Goal: Find specific page/section: Find specific page/section

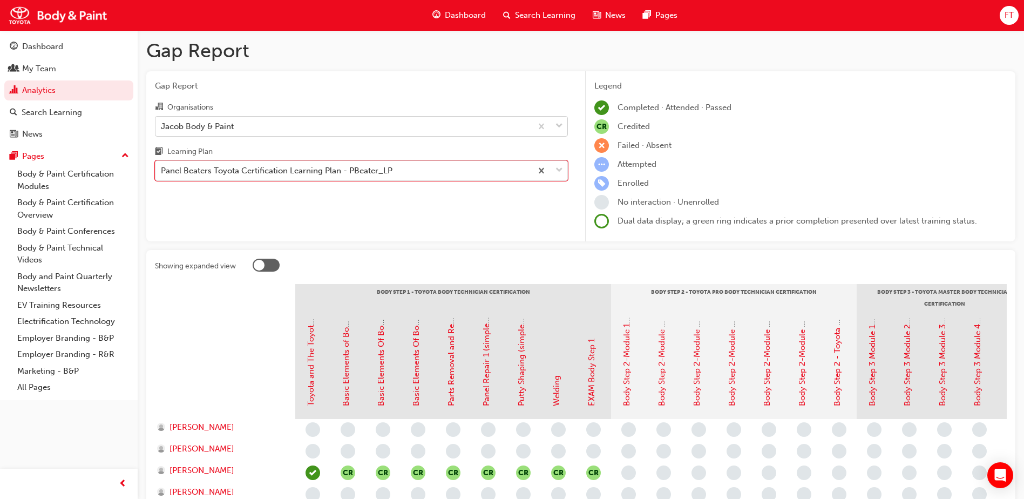
click at [386, 130] on div "Jacob Body & Paint" at bounding box center [343, 126] width 376 height 19
click at [162, 130] on input "Organisations Jacob Body & Paint" at bounding box center [161, 125] width 1 height 9
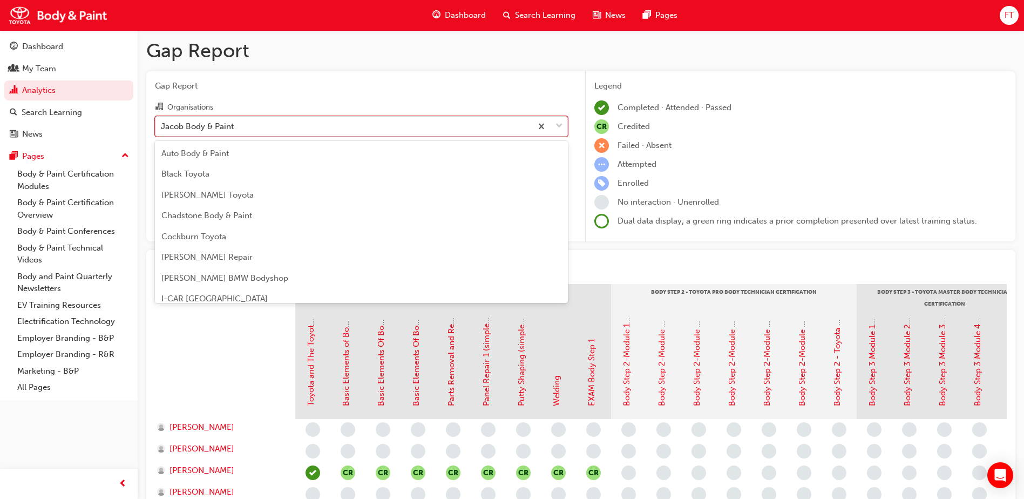
scroll to position [35, 0]
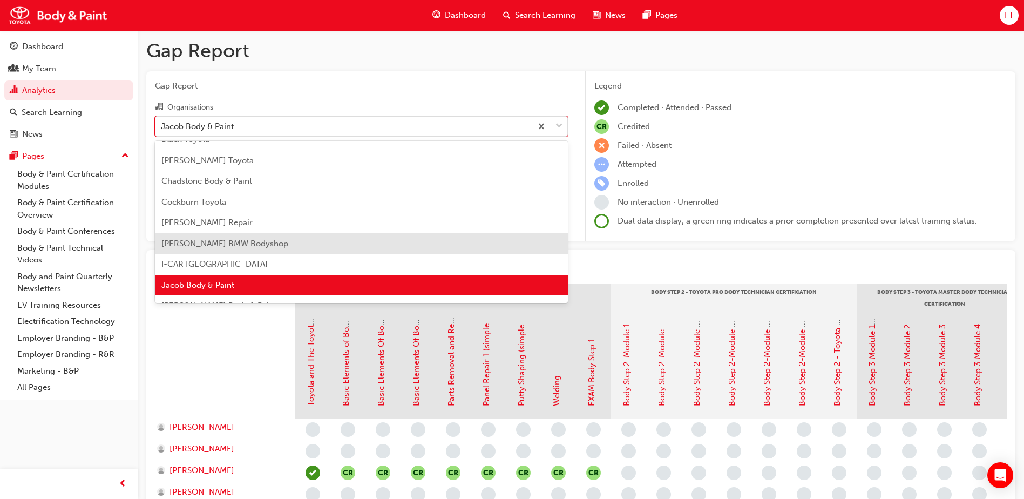
click at [239, 241] on span "[PERSON_NAME] BMW Bodyshop" at bounding box center [224, 244] width 127 height 10
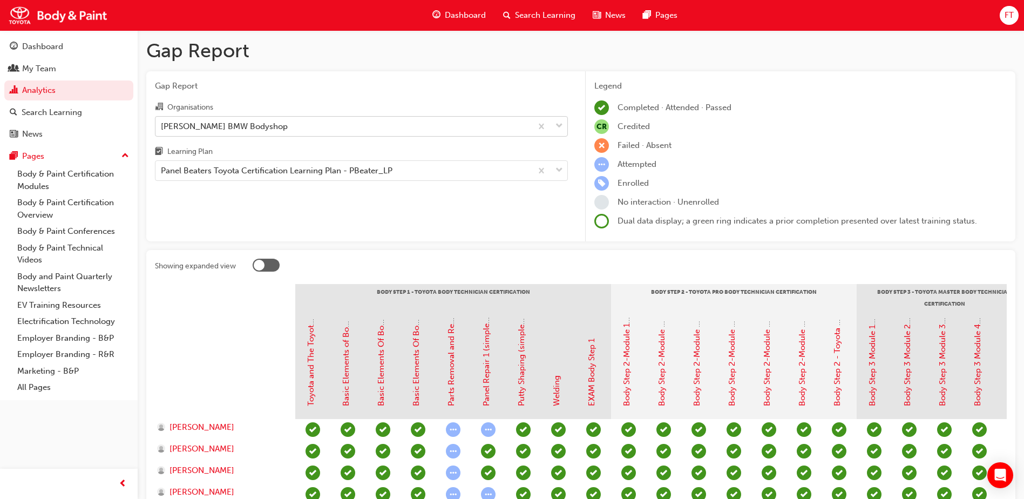
click at [508, 130] on div "[PERSON_NAME] BMW Bodyshop" at bounding box center [343, 126] width 376 height 19
click at [162, 130] on input "Organisations [PERSON_NAME] BMW Bodyshop" at bounding box center [161, 125] width 1 height 9
click at [515, 97] on div "Gap Report Organisations [PERSON_NAME] BMW Bodyshop Learning Plan Panel Beaters…" at bounding box center [361, 156] width 430 height 171
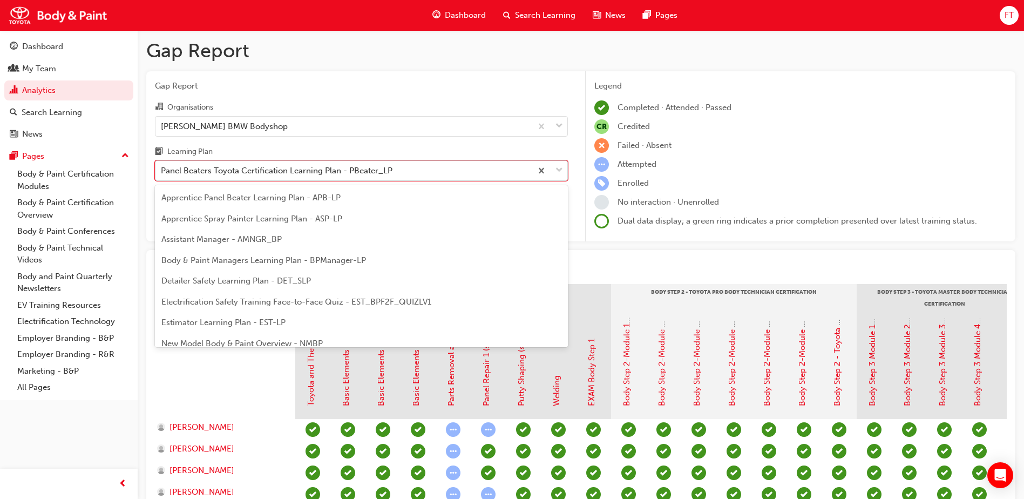
click at [375, 170] on div "Panel Beaters Toyota Certification Learning Plan - PBeater_LP" at bounding box center [277, 171] width 232 height 12
click at [162, 170] on input "Learning Plan option Panel Beaters Toyota Certification Learning Plan - PBeater…" at bounding box center [161, 170] width 1 height 9
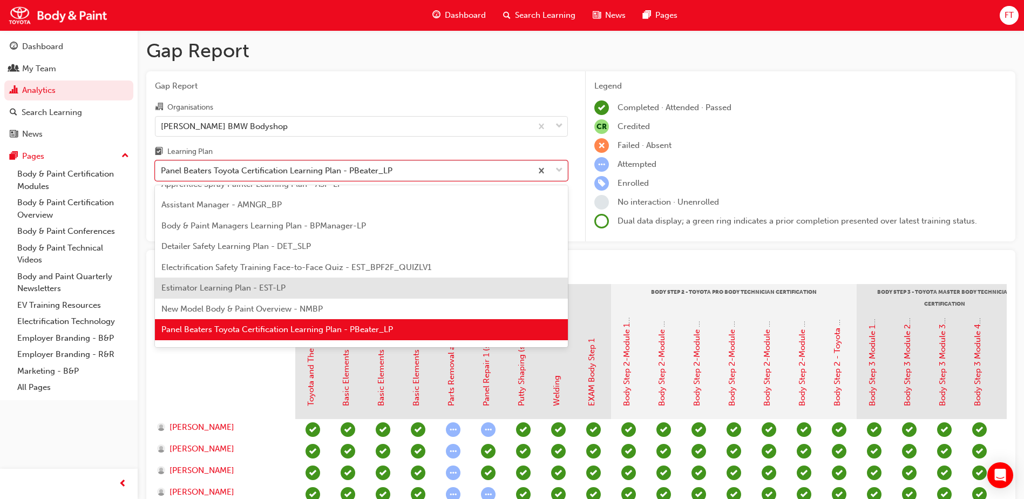
scroll to position [89, 0]
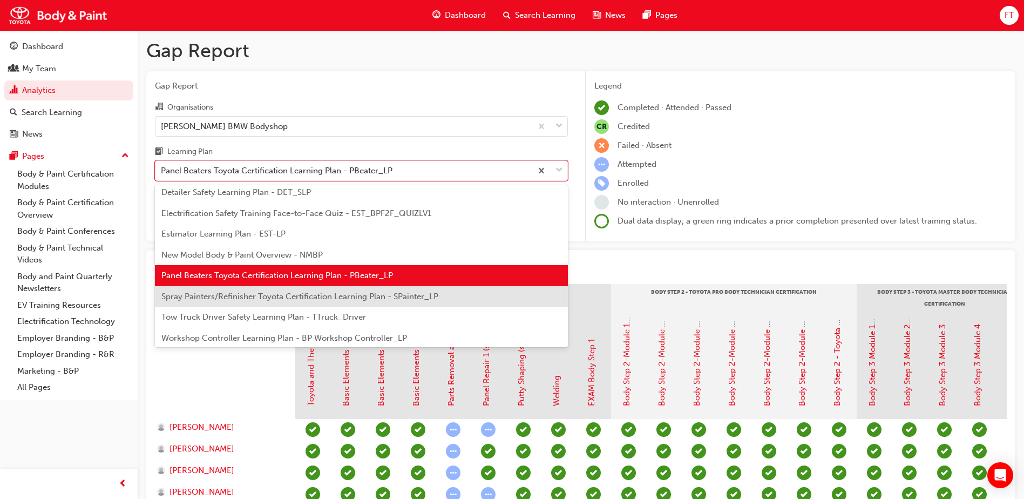
click at [219, 296] on span "Spray Painters/Refinisher Toyota Certification Learning Plan - SPainter_LP" at bounding box center [299, 296] width 277 height 10
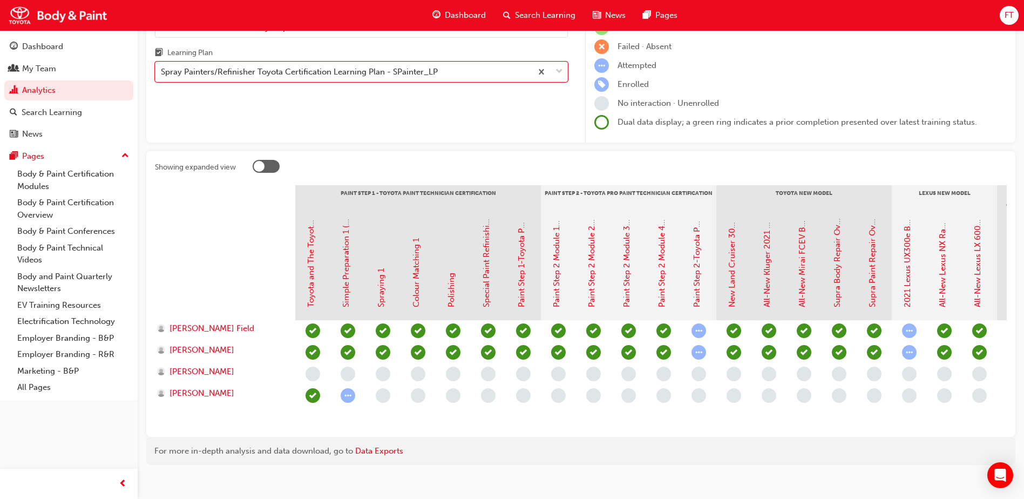
scroll to position [108, 0]
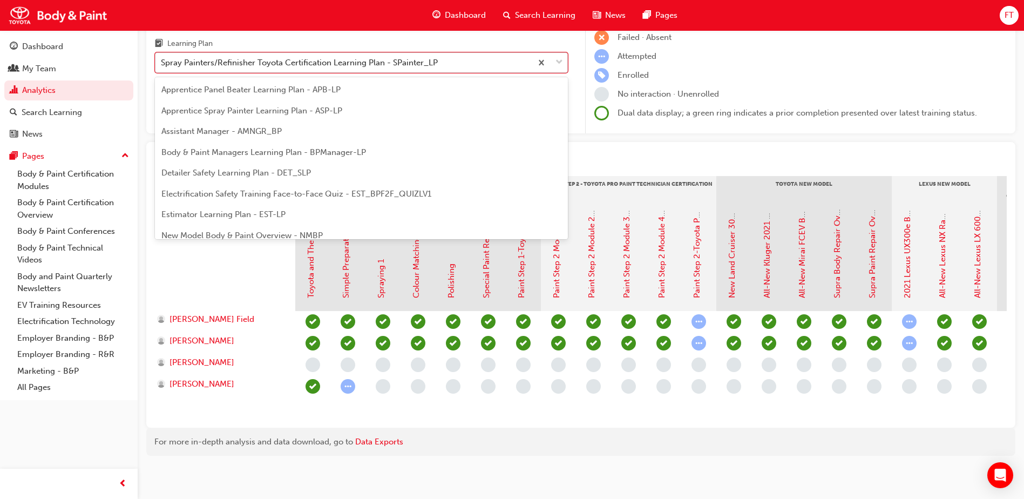
click at [560, 63] on span "down-icon" at bounding box center [559, 63] width 8 height 14
click at [162, 63] on input "Learning Plan option Spray Painters/Refinisher Toyota Certification Learning Pl…" at bounding box center [161, 62] width 1 height 9
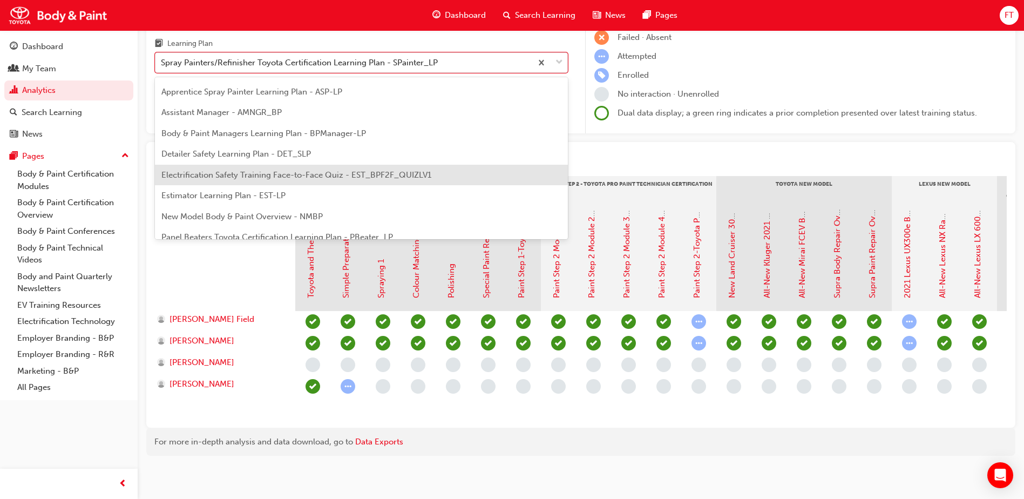
scroll to position [0, 0]
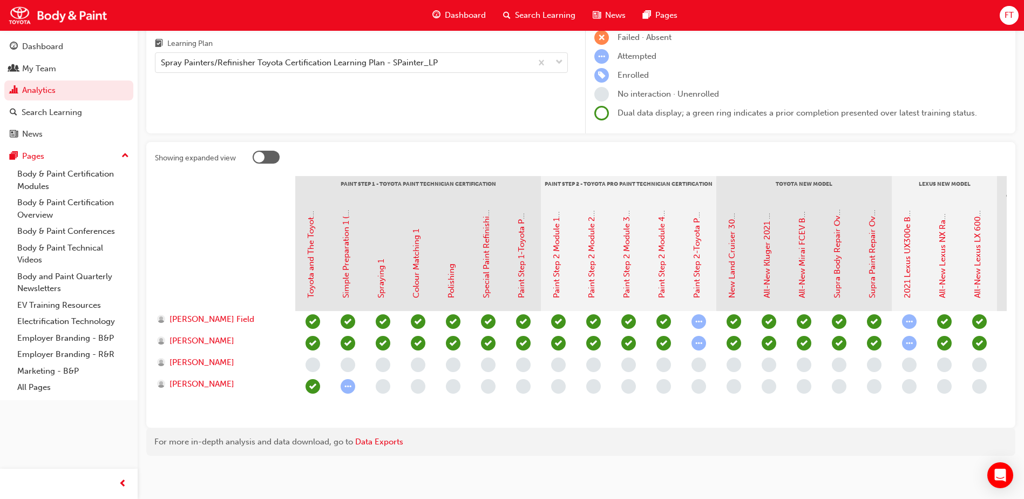
click at [500, 47] on div "Learning Plan" at bounding box center [361, 45] width 413 height 16
click at [162, 58] on input "Learning Plan Spray Painters/Refinisher Toyota Certification Learning Plan - SP…" at bounding box center [161, 62] width 1 height 9
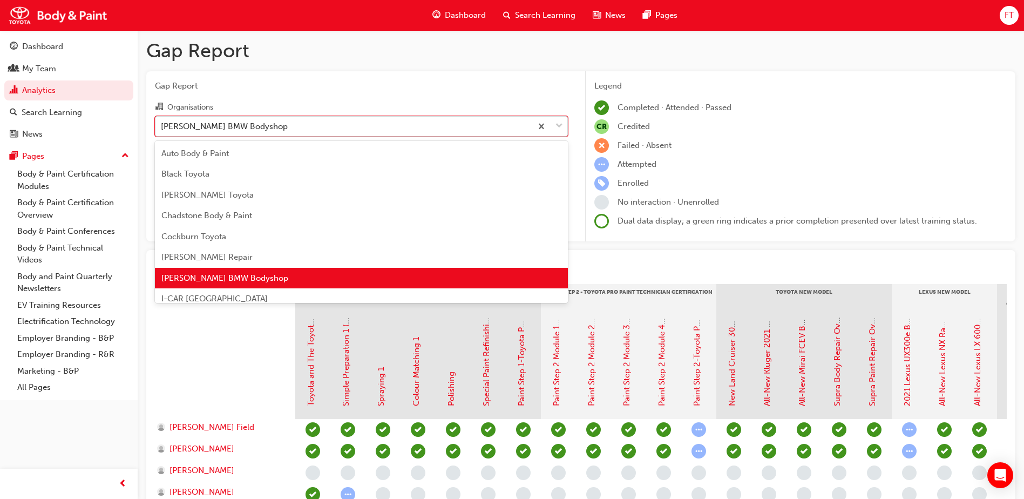
click at [268, 128] on div "[PERSON_NAME] BMW Bodyshop" at bounding box center [343, 126] width 376 height 19
click at [162, 128] on input "Organisations option [PERSON_NAME] BMW Bodyshop, selected. option [PERSON_NAME]…" at bounding box center [161, 125] width 1 height 9
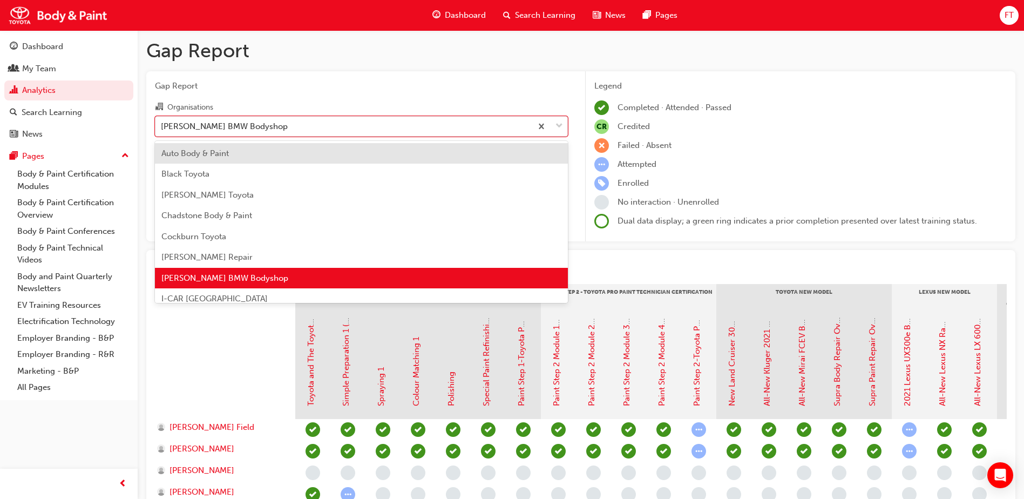
click at [243, 152] on div "Auto Body & Paint" at bounding box center [361, 153] width 413 height 21
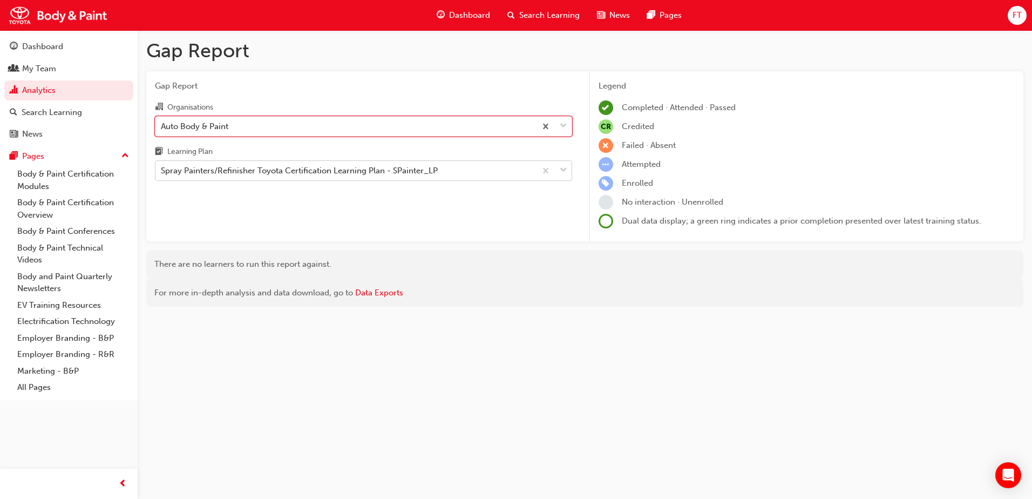
click at [297, 174] on div "Spray Painters/Refinisher Toyota Certification Learning Plan - SPainter_LP" at bounding box center [299, 171] width 277 height 12
click at [162, 174] on input "Learning Plan Spray Painters/Refinisher Toyota Certification Learning Plan - SP…" at bounding box center [161, 170] width 1 height 9
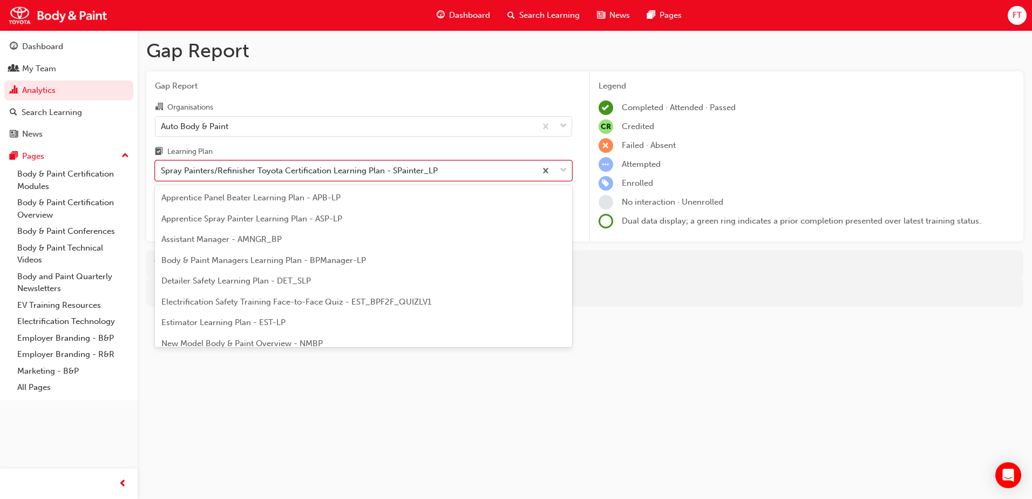
scroll to position [56, 0]
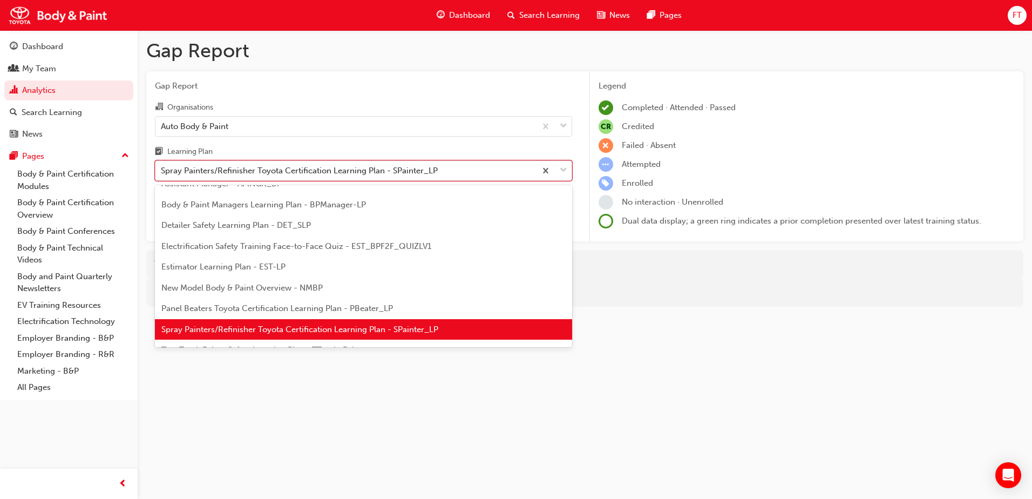
click at [305, 167] on div "Spray Painters/Refinisher Toyota Certification Learning Plan - SPainter_LP" at bounding box center [299, 171] width 277 height 12
click at [162, 167] on input "Learning Plan option Spray Painters/Refinisher Toyota Certification Learning Pl…" at bounding box center [161, 170] width 1 height 9
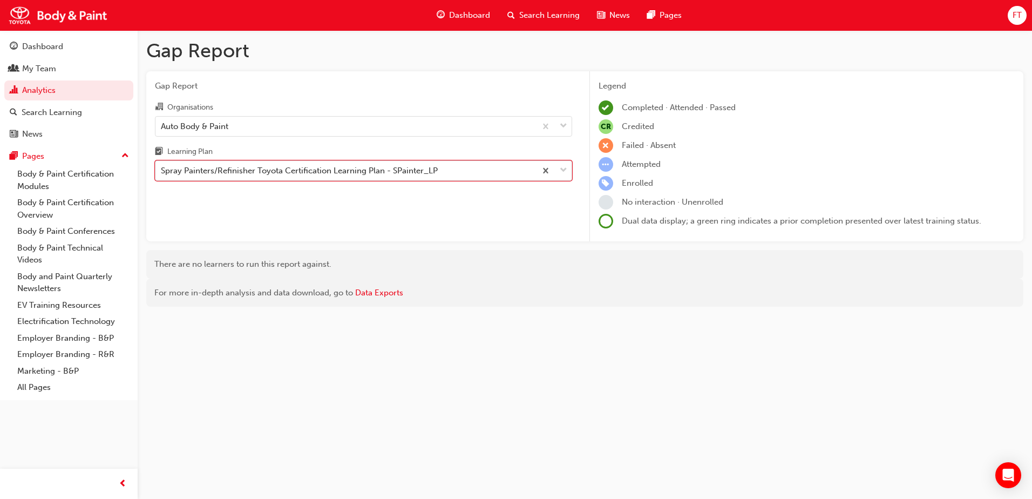
click at [560, 171] on span "down-icon" at bounding box center [564, 171] width 8 height 14
click at [162, 171] on input "Learning Plan option Spray Painters/Refinisher Toyota Certification Learning Pl…" at bounding box center [161, 170] width 1 height 9
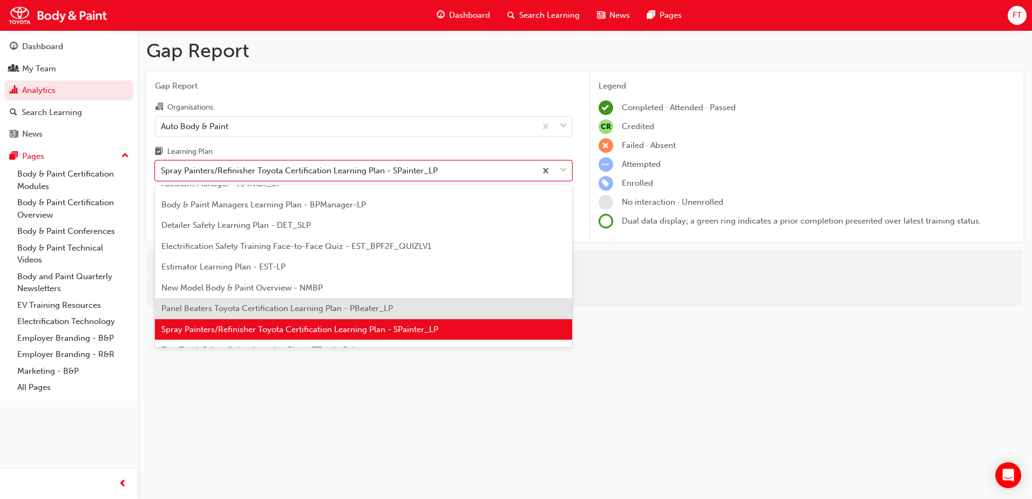
click at [295, 303] on div "Panel Beaters Toyota Certification Learning Plan - PBeater_LP" at bounding box center [363, 308] width 417 height 21
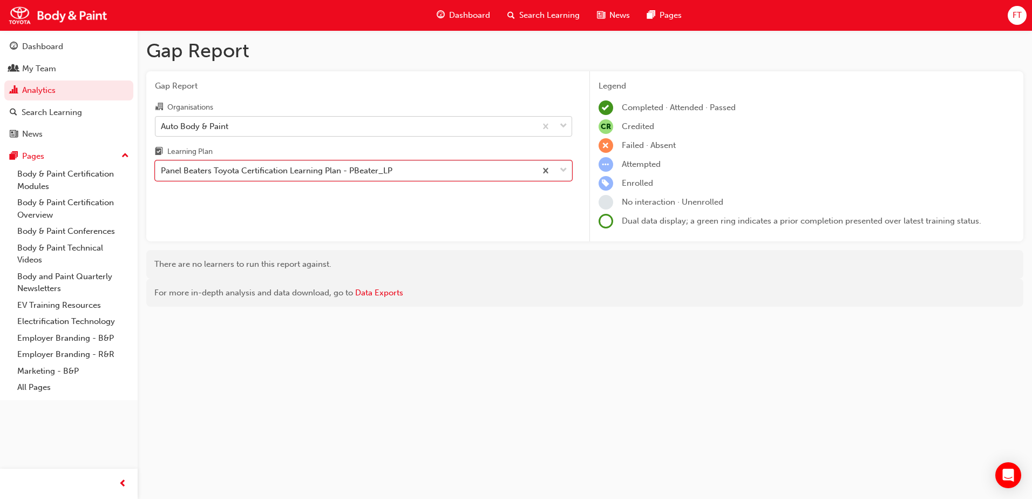
click at [566, 129] on span "down-icon" at bounding box center [564, 126] width 8 height 14
click at [162, 129] on input "Organisations Auto Body & Paint" at bounding box center [161, 125] width 1 height 9
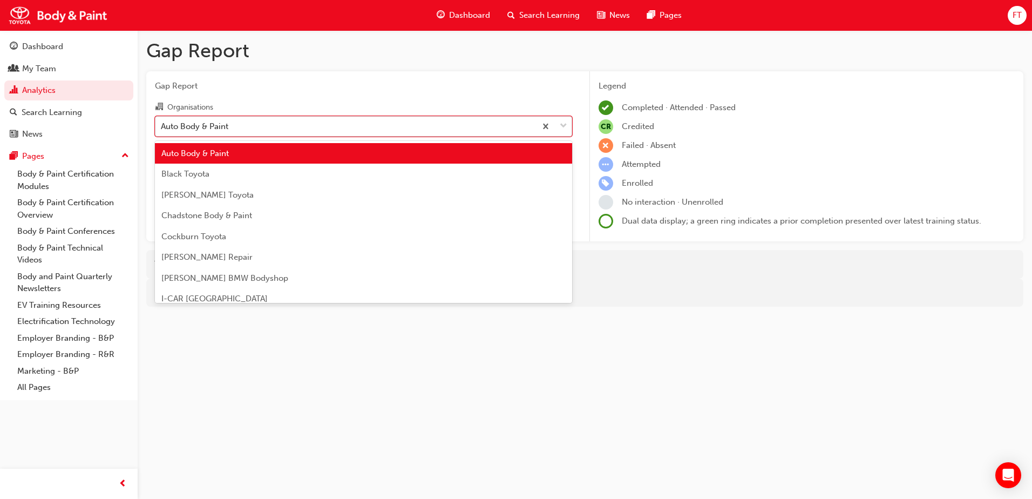
click at [267, 124] on div "Auto Body & Paint" at bounding box center [345, 126] width 380 height 19
click at [162, 124] on input "Organisations option Auto Body & Paint, selected. option Auto Body & Paint focu…" at bounding box center [161, 125] width 1 height 9
click at [561, 128] on span "down-icon" at bounding box center [564, 126] width 8 height 14
click at [162, 128] on input "Organisations option Auto Body & Paint, selected. option Auto Body & Paint focu…" at bounding box center [161, 125] width 1 height 9
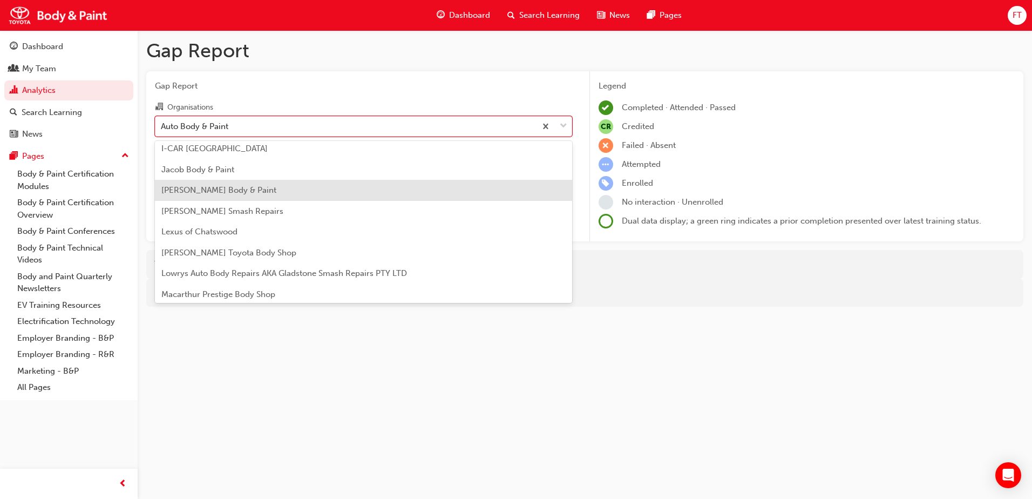
scroll to position [162, 0]
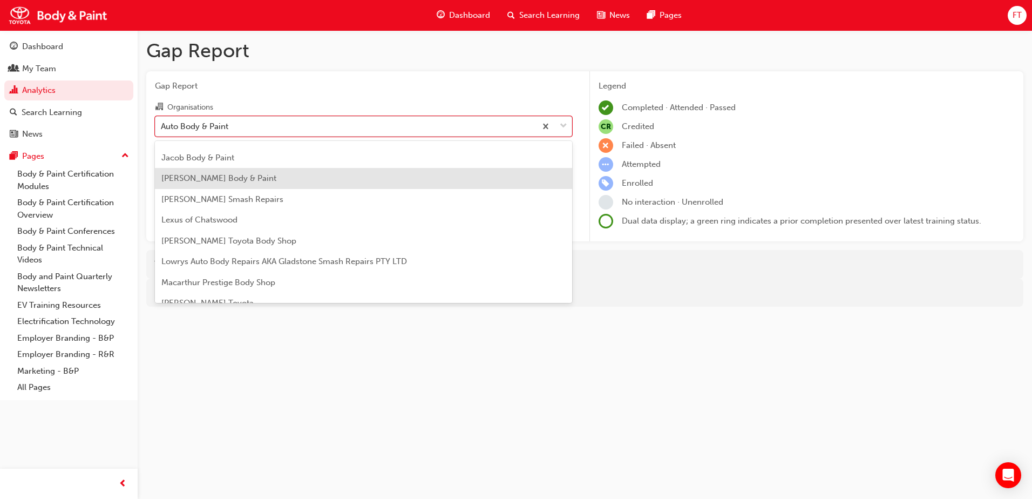
click at [237, 183] on div "[PERSON_NAME] Body & Paint" at bounding box center [363, 178] width 417 height 21
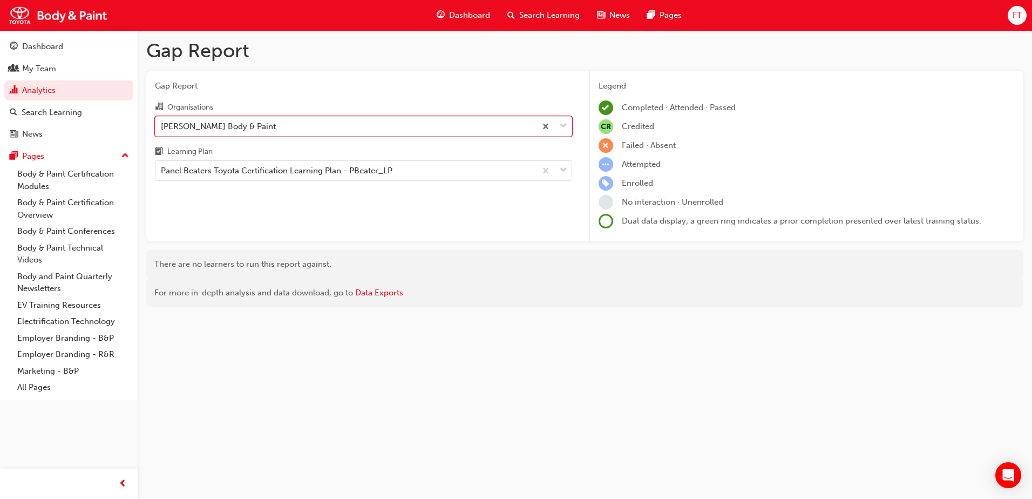
click at [562, 129] on span "down-icon" at bounding box center [564, 126] width 8 height 14
click at [162, 129] on input "Organisations option [PERSON_NAME] Body & Paint, selected. 0 results available.…" at bounding box center [161, 125] width 1 height 9
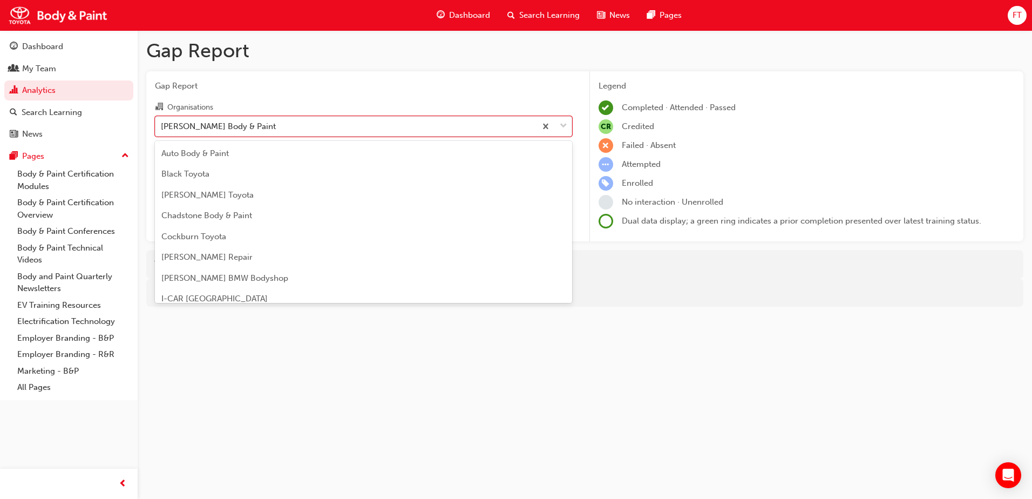
scroll to position [56, 0]
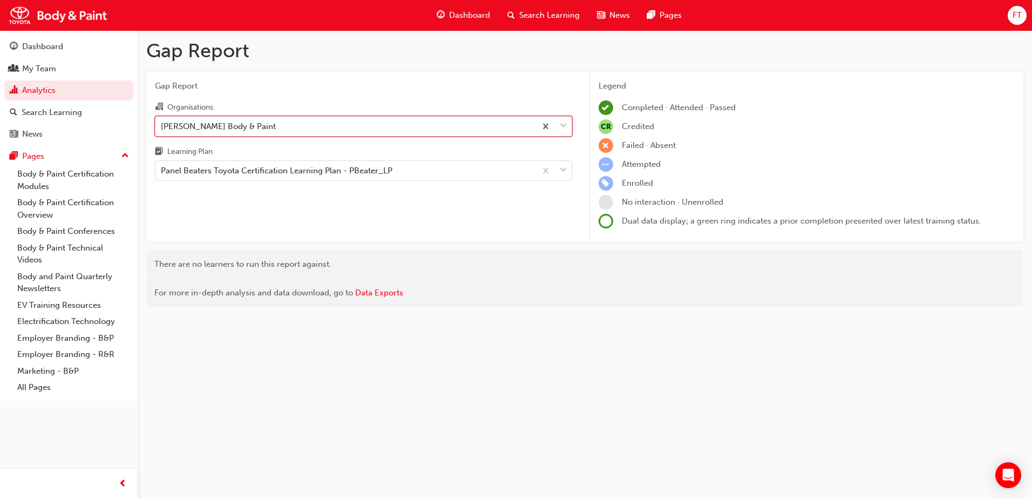
click at [564, 129] on span "down-icon" at bounding box center [564, 126] width 8 height 14
click at [162, 129] on input "Organisations option [PERSON_NAME] Body & Paint, selected. 0 results available.…" at bounding box center [161, 125] width 1 height 9
click at [430, 171] on div "Panel Beaters Toyota Certification Learning Plan - PBeater_LP" at bounding box center [345, 170] width 380 height 19
click at [162, 171] on input "Learning Plan Panel Beaters Toyota Certification Learning Plan - PBeater_LP" at bounding box center [161, 170] width 1 height 9
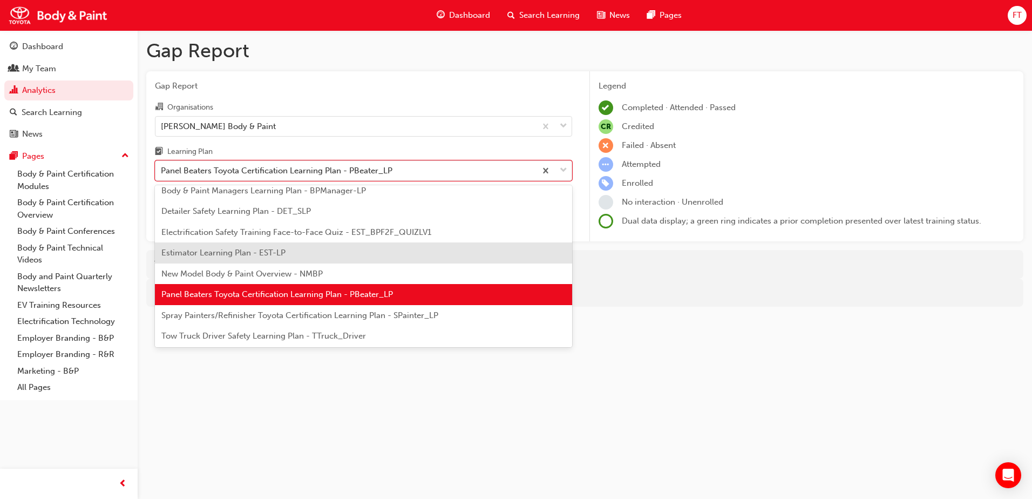
scroll to position [89, 0]
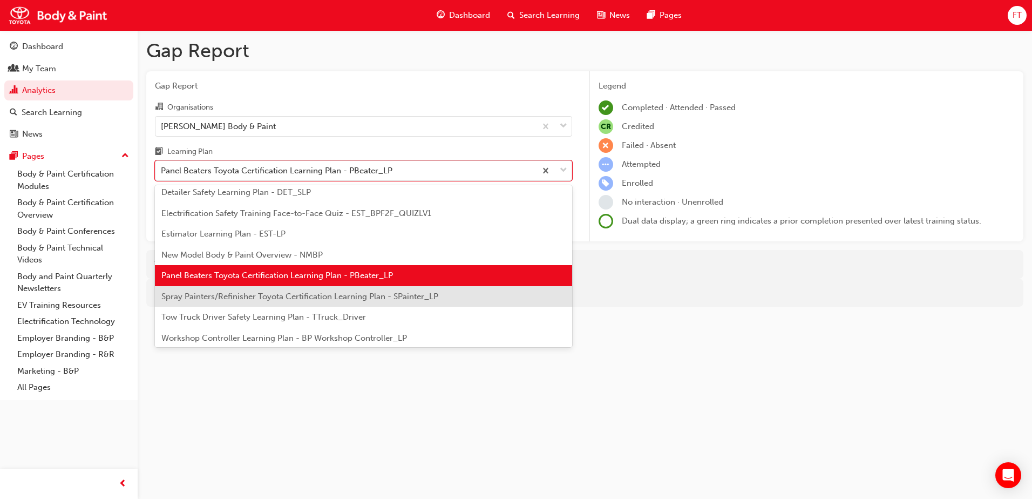
click at [229, 290] on div "Spray Painters/Refinisher Toyota Certification Learning Plan - SPainter_LP" at bounding box center [363, 296] width 417 height 21
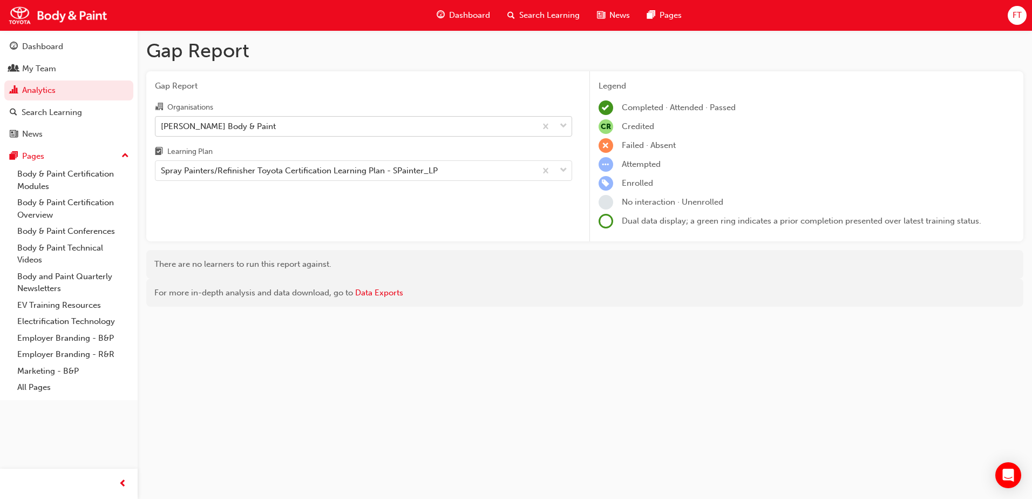
click at [561, 124] on span "down-icon" at bounding box center [564, 126] width 8 height 14
click at [162, 124] on input "Organisations [PERSON_NAME] Body & Paint" at bounding box center [161, 125] width 1 height 9
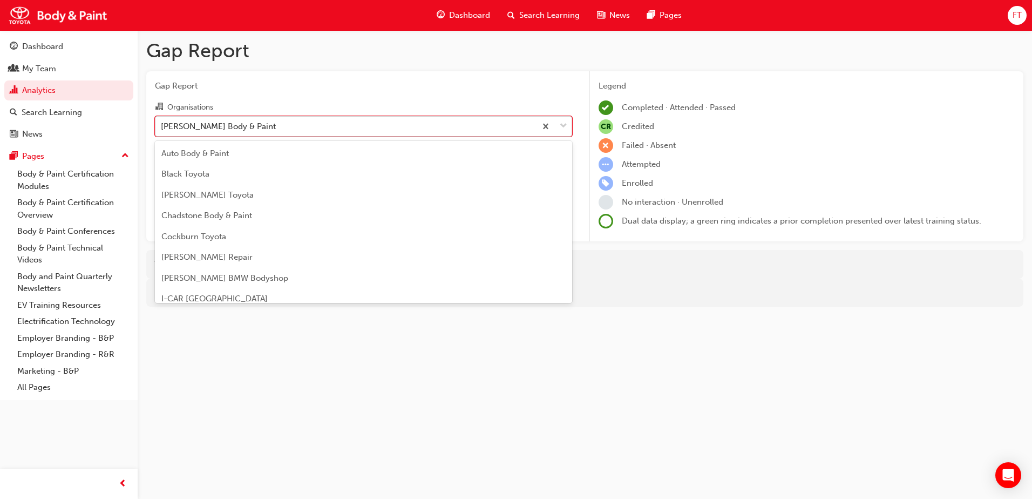
scroll to position [56, 0]
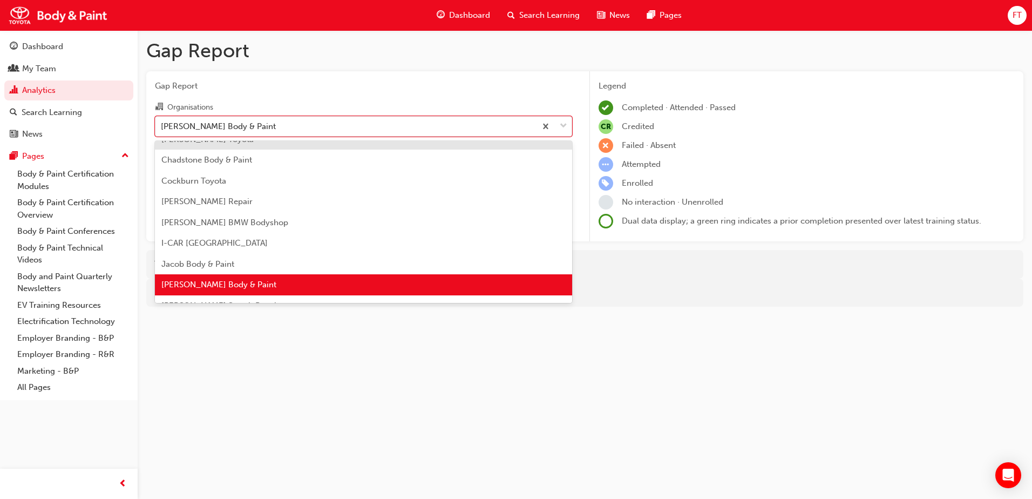
click at [511, 95] on div "Gap Report Organisations option [PERSON_NAME] Body & Paint, selected. option [P…" at bounding box center [363, 156] width 434 height 171
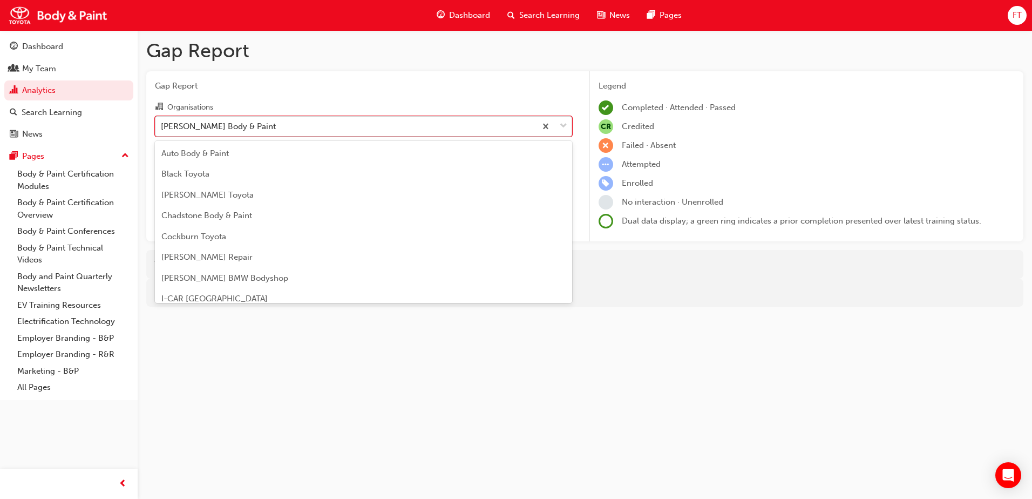
drag, startPoint x: 511, startPoint y: 95, endPoint x: 563, endPoint y: 128, distance: 62.1
click at [563, 128] on span "down-icon" at bounding box center [564, 126] width 8 height 14
click at [162, 128] on input "Organisations option [PERSON_NAME] Body & Paint, selected. option [PERSON_NAME]…" at bounding box center [161, 125] width 1 height 9
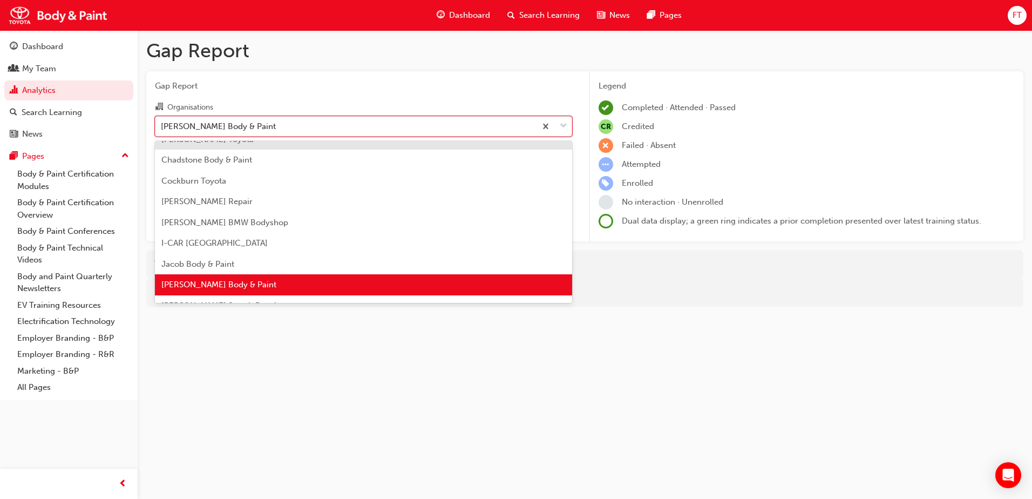
scroll to position [0, 0]
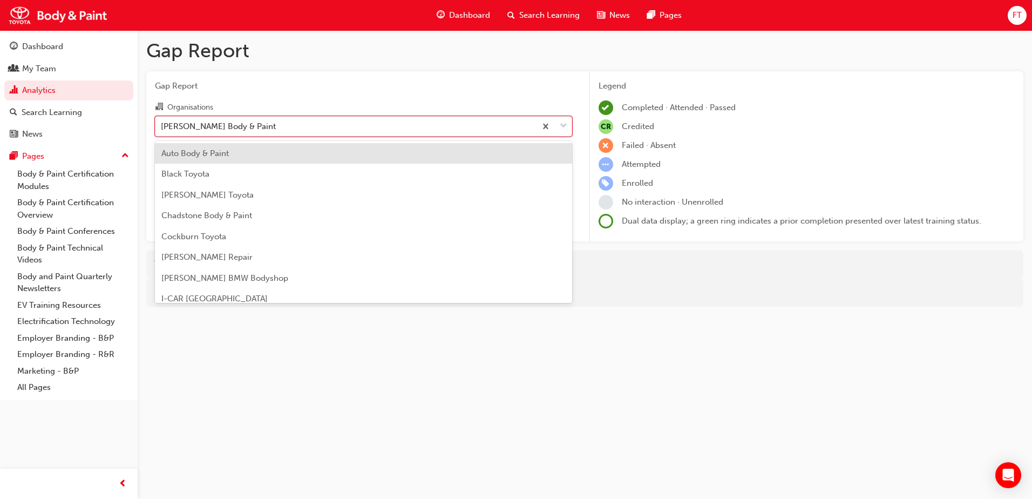
click at [255, 160] on div "Auto Body & Paint" at bounding box center [363, 153] width 417 height 21
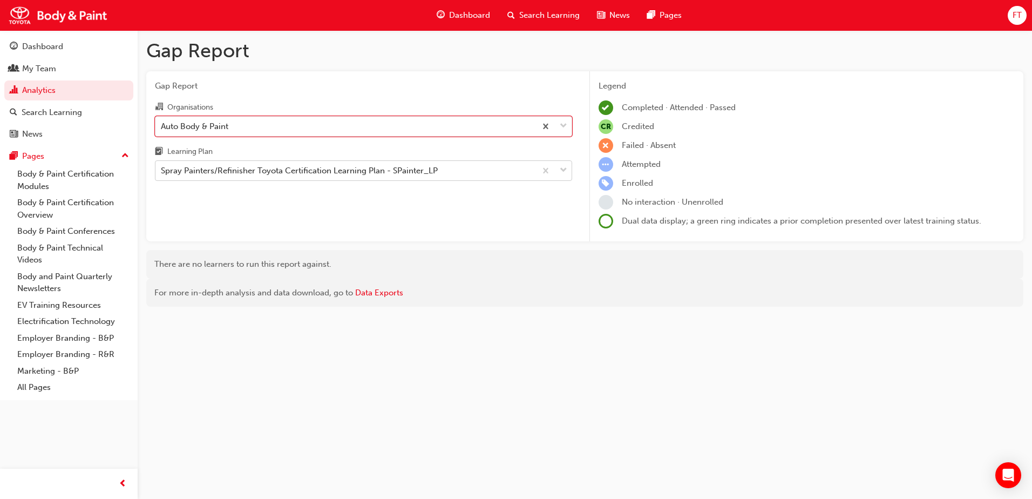
click at [566, 171] on span "down-icon" at bounding box center [564, 171] width 8 height 14
click at [162, 171] on input "Learning Plan Spray Painters/Refinisher Toyota Certification Learning Plan - SP…" at bounding box center [161, 170] width 1 height 9
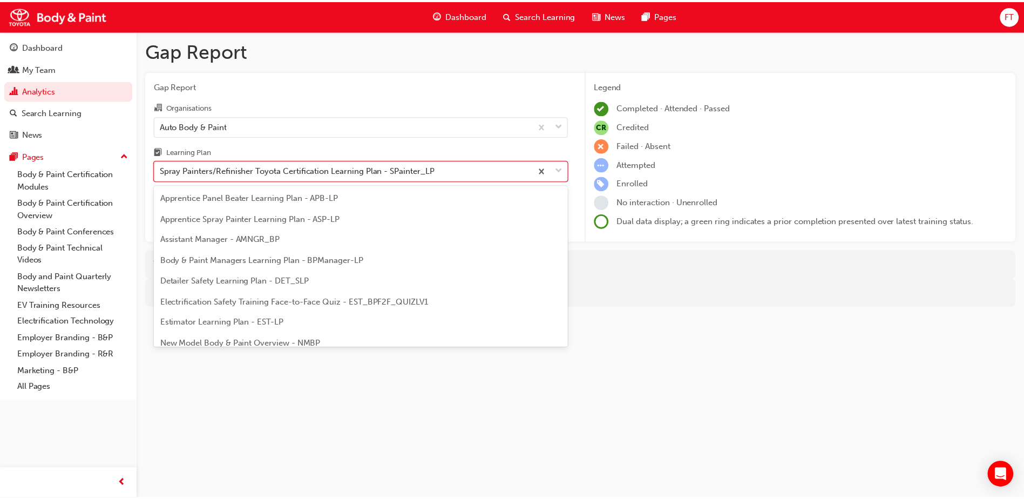
scroll to position [56, 0]
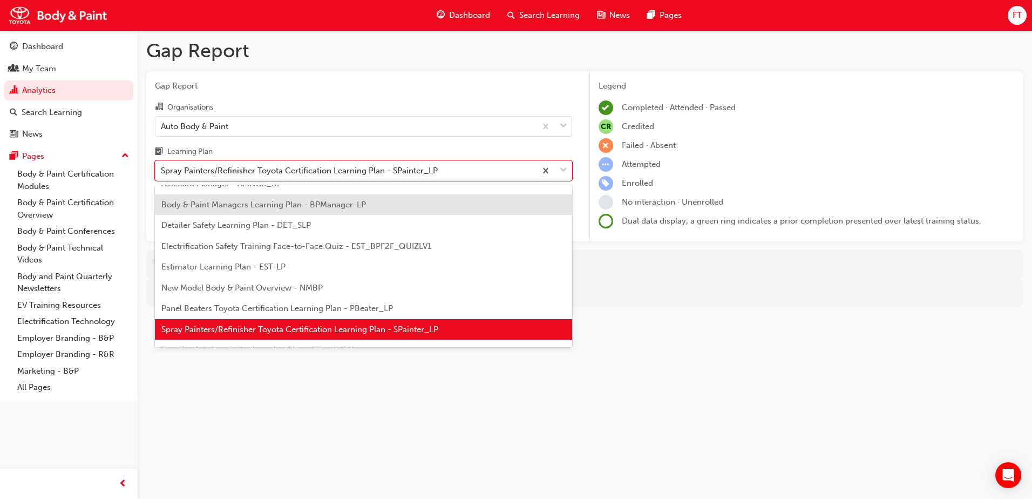
click at [312, 199] on div "Body & Paint Managers Learning Plan - BPManager-LP" at bounding box center [363, 204] width 417 height 21
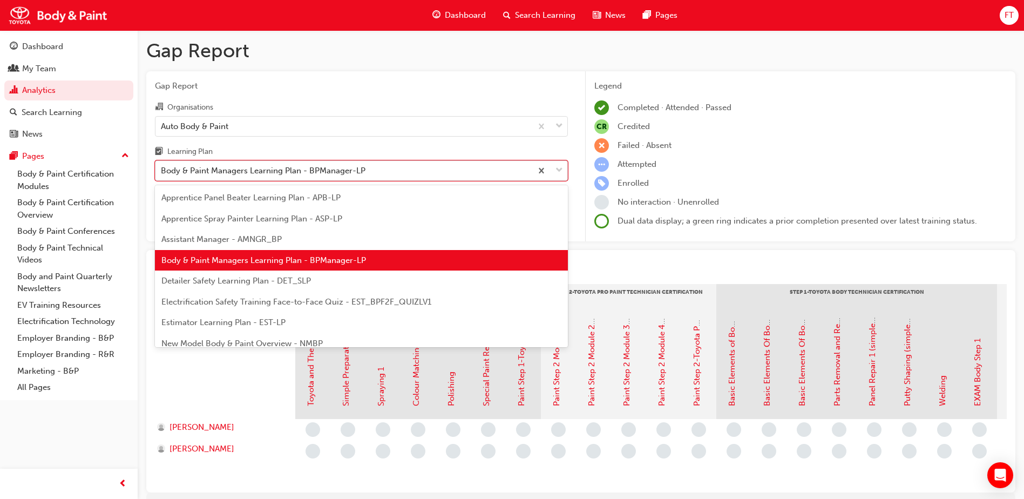
click at [561, 172] on span "down-icon" at bounding box center [559, 171] width 8 height 14
click at [162, 172] on input "Learning Plan option Body & Paint Managers Learning Plan - BPManager-LP, select…" at bounding box center [161, 170] width 1 height 9
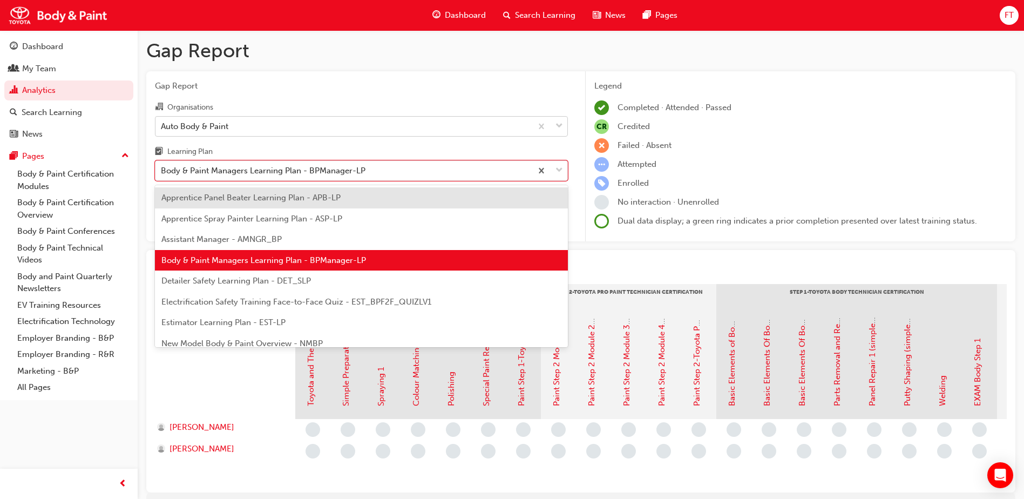
click at [406, 133] on div "Auto Body & Paint" at bounding box center [343, 126] width 376 height 19
click at [162, 130] on input "Organisations Auto Body & Paint" at bounding box center [161, 125] width 1 height 9
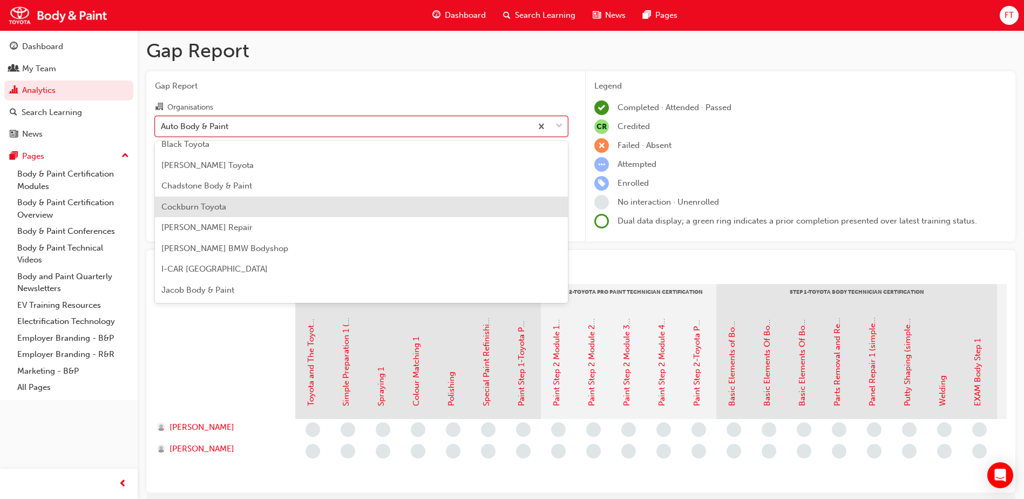
scroll to position [54, 0]
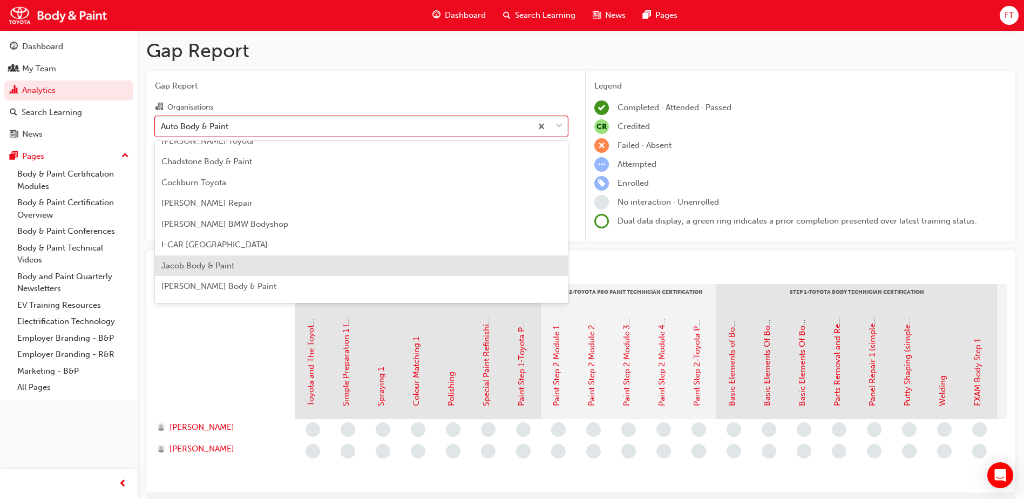
click at [218, 266] on span "Jacob Body & Paint" at bounding box center [197, 266] width 73 height 10
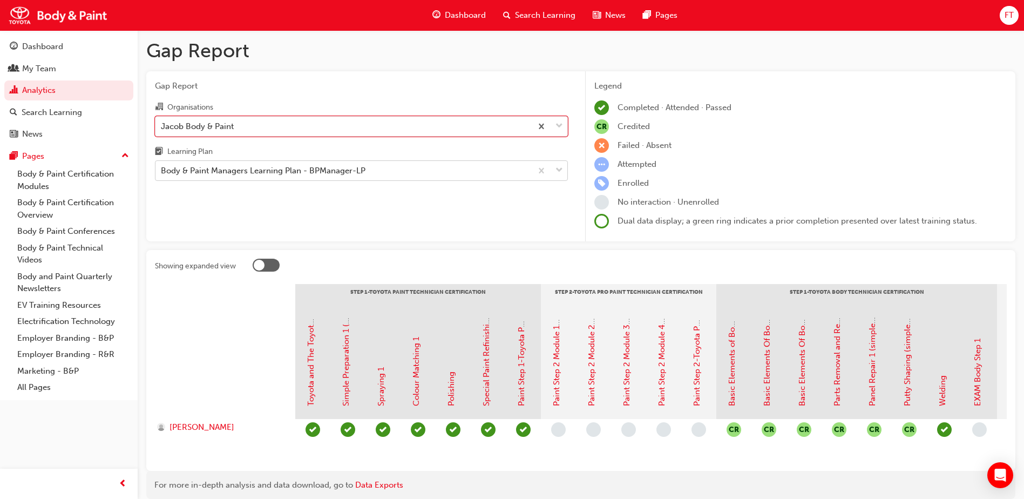
click at [488, 175] on div "Body & Paint Managers Learning Plan - BPManager-LP" at bounding box center [343, 170] width 376 height 19
click at [162, 175] on input "Learning Plan Body & Paint Managers Learning Plan - BPManager-LP" at bounding box center [161, 170] width 1 height 9
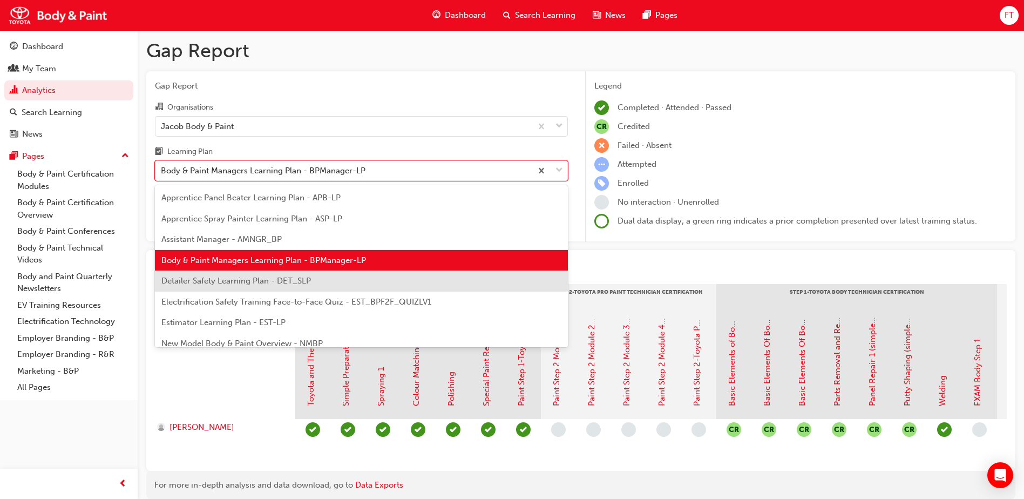
scroll to position [92, 0]
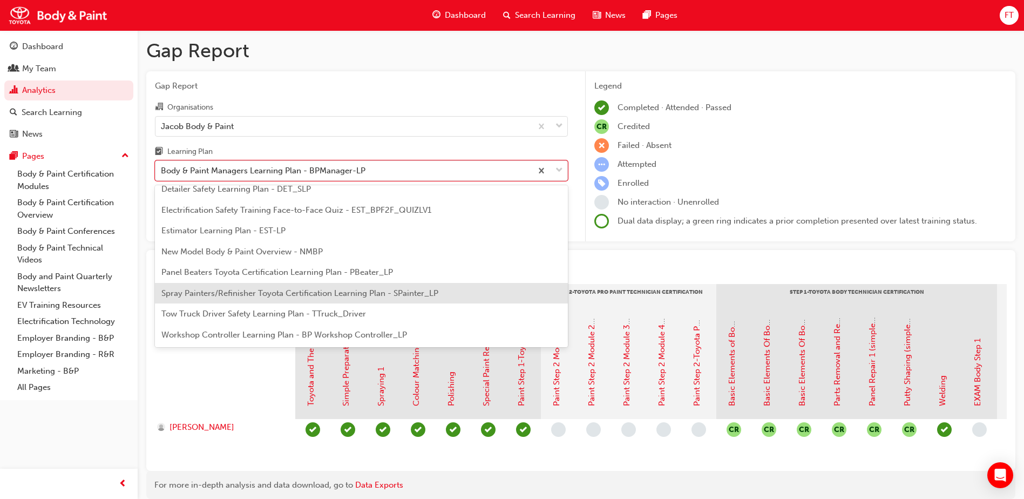
click at [249, 291] on span "Spray Painters/Refinisher Toyota Certification Learning Plan - SPainter_LP" at bounding box center [299, 293] width 277 height 10
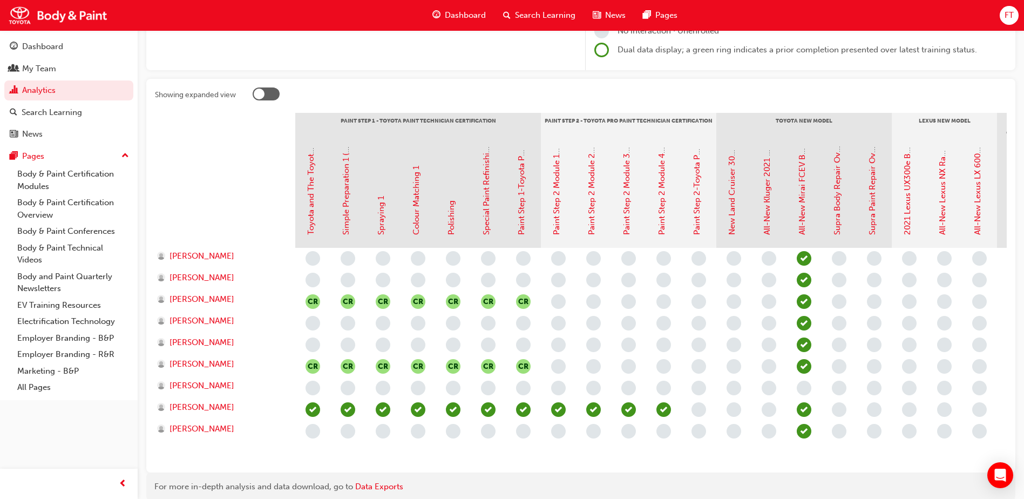
scroll to position [9, 0]
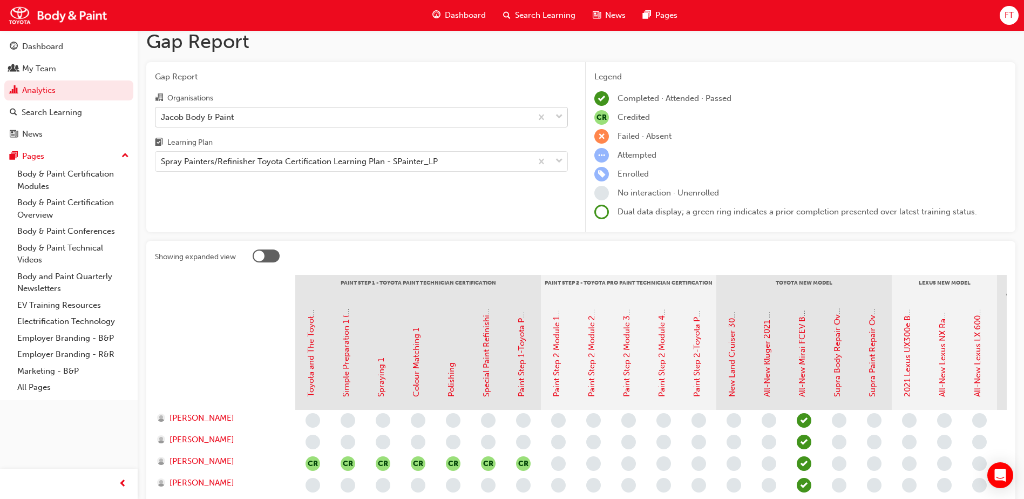
click at [520, 118] on div "Jacob Body & Paint" at bounding box center [343, 116] width 376 height 19
click at [162, 118] on input "Organisations Jacob Body & Paint" at bounding box center [161, 116] width 1 height 9
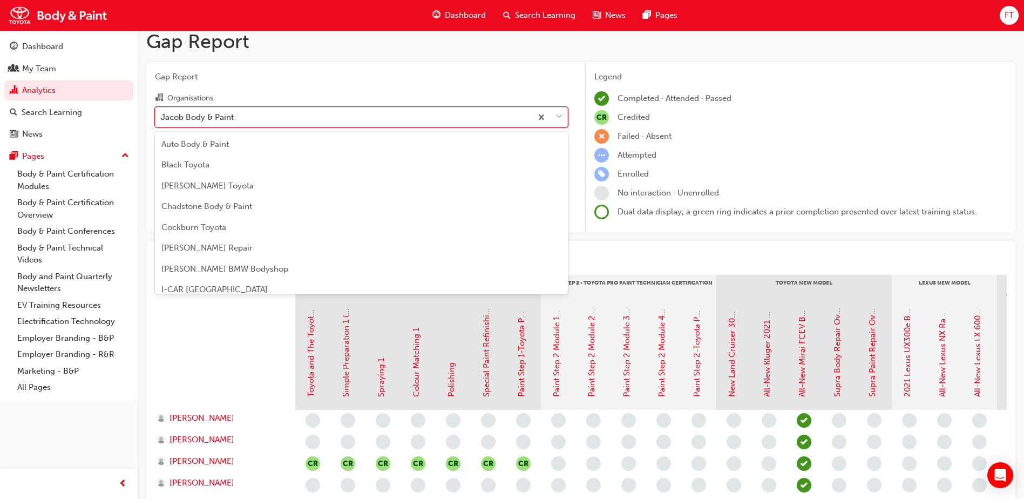
scroll to position [35, 0]
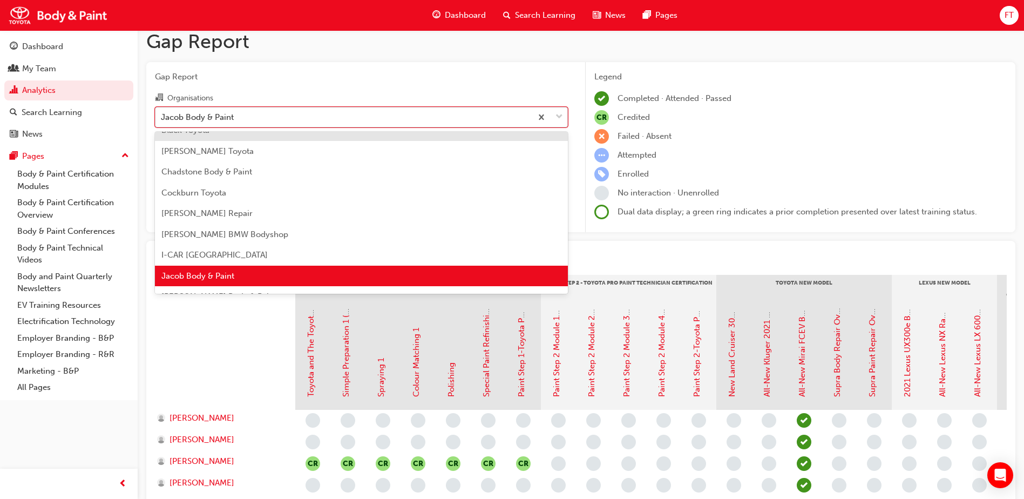
click at [425, 123] on div "Jacob Body & Paint" at bounding box center [343, 116] width 376 height 19
click at [162, 121] on input "Organisations option Jacob Body & Paint, selected. option Black Toyota focused,…" at bounding box center [161, 116] width 1 height 9
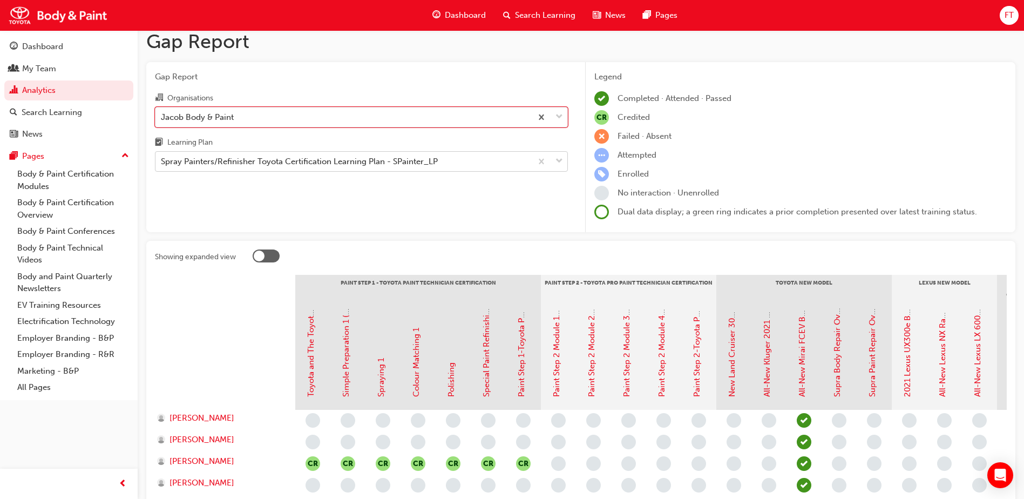
click at [361, 164] on div "Spray Painters/Refinisher Toyota Certification Learning Plan - SPainter_LP" at bounding box center [299, 161] width 277 height 12
click at [162, 164] on input "Learning Plan Spray Painters/Refinisher Toyota Certification Learning Plan - SP…" at bounding box center [161, 160] width 1 height 9
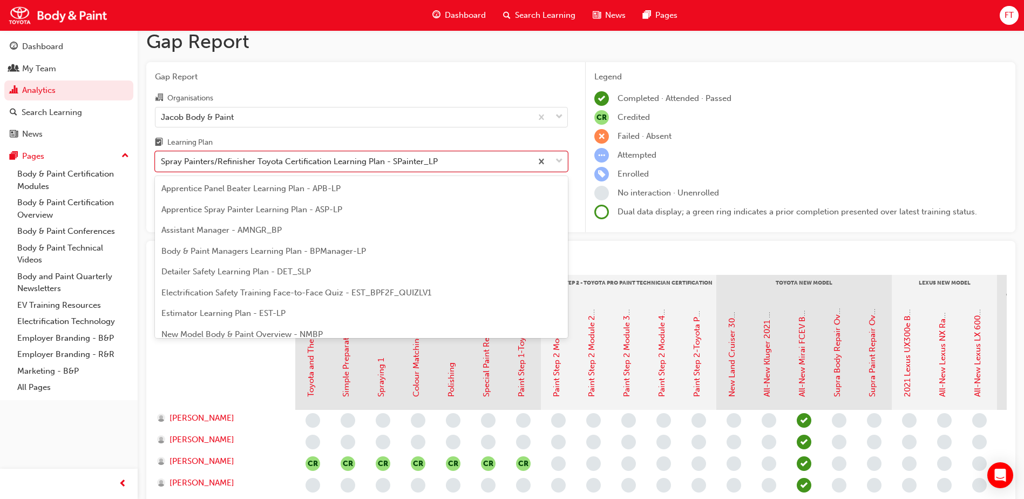
scroll to position [56, 0]
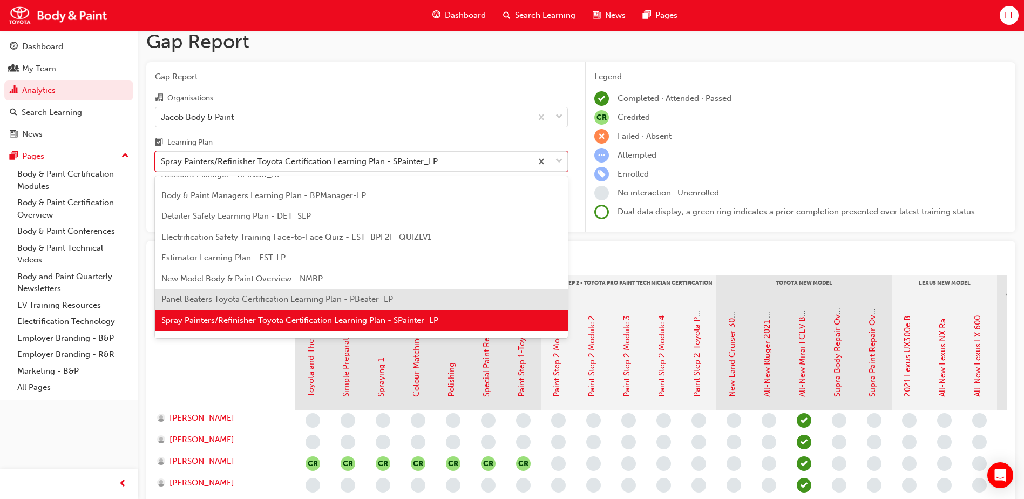
click at [235, 295] on span "Panel Beaters Toyota Certification Learning Plan - PBeater_LP" at bounding box center [277, 299] width 232 height 10
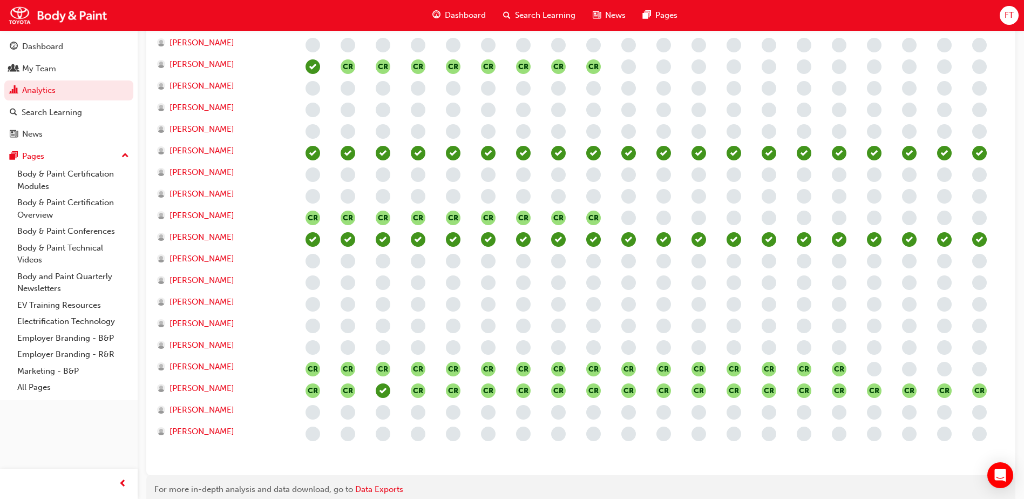
scroll to position [462, 0]
